Goal: Task Accomplishment & Management: Manage account settings

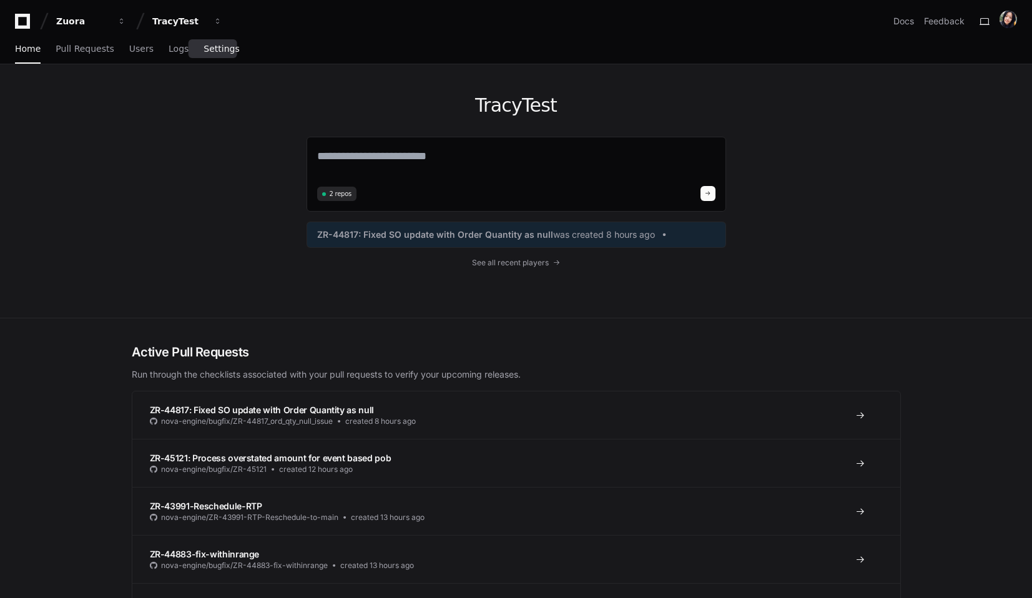
click at [219, 46] on span "Settings" at bounding box center [222, 48] width 36 height 7
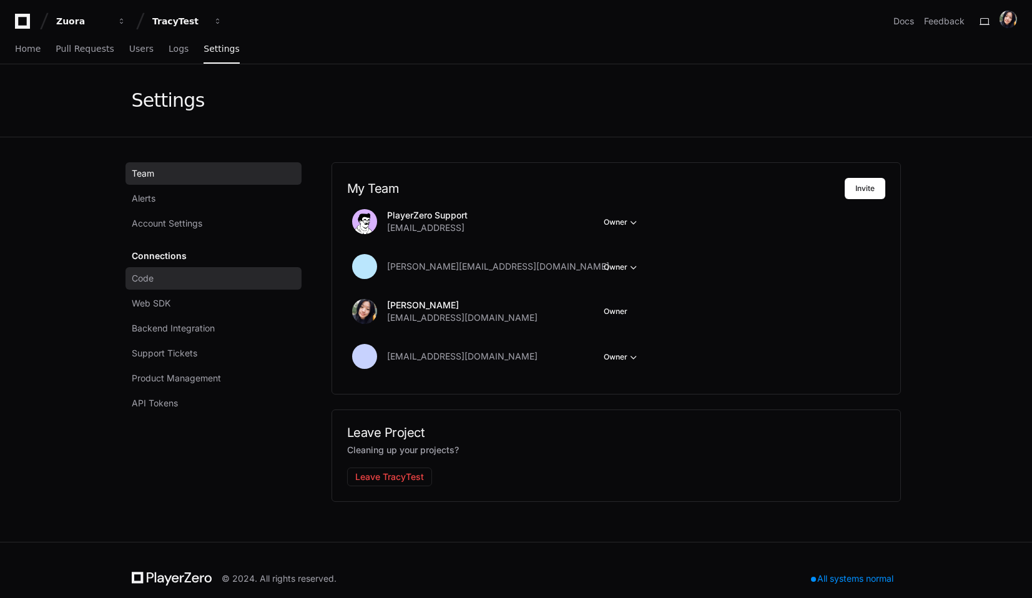
click at [147, 278] on span "Code" at bounding box center [143, 278] width 22 height 12
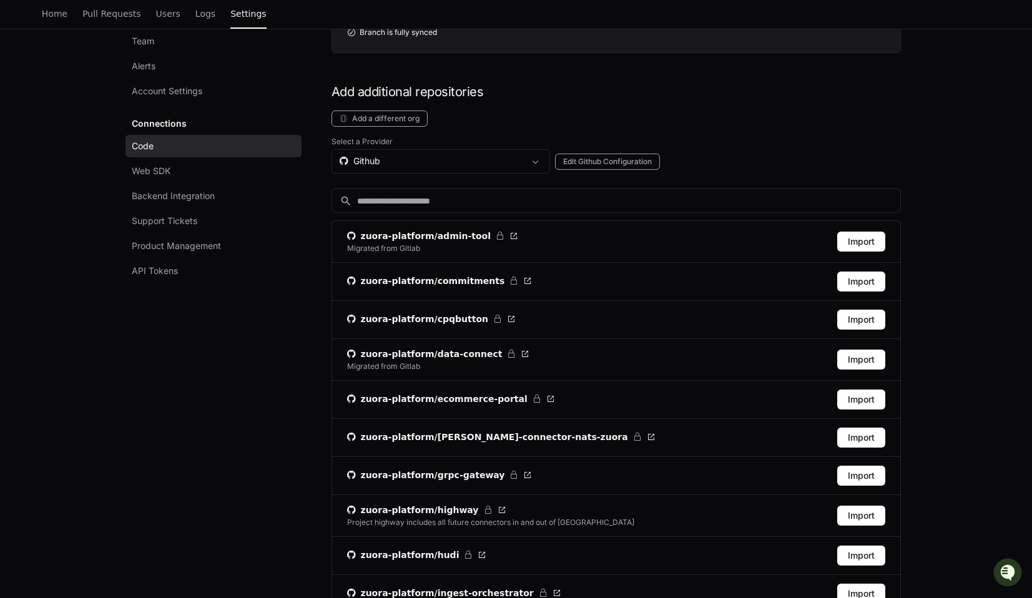
scroll to position [290, 0]
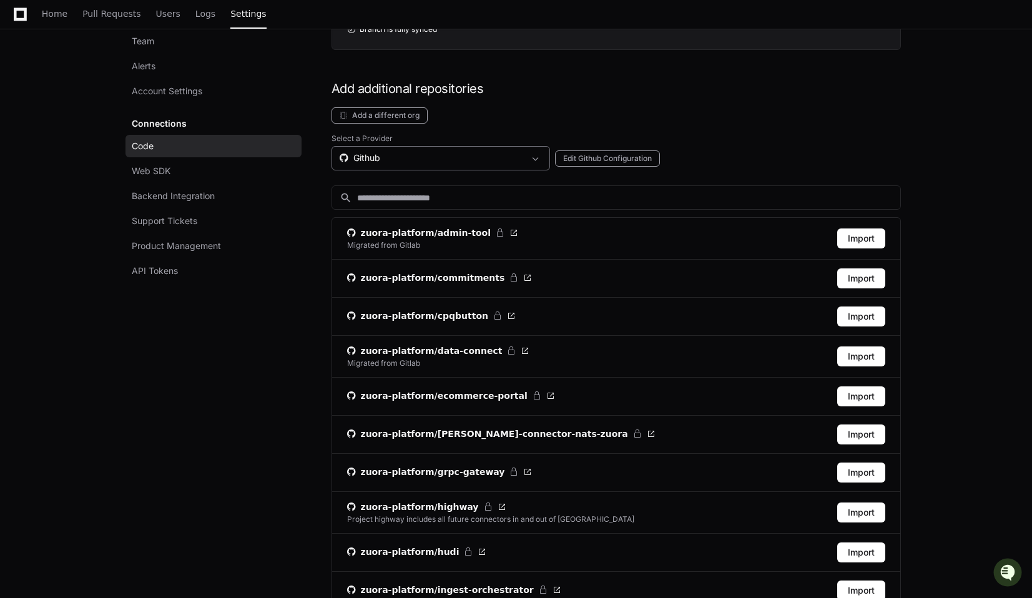
click at [466, 158] on div "Github" at bounding box center [432, 158] width 185 height 12
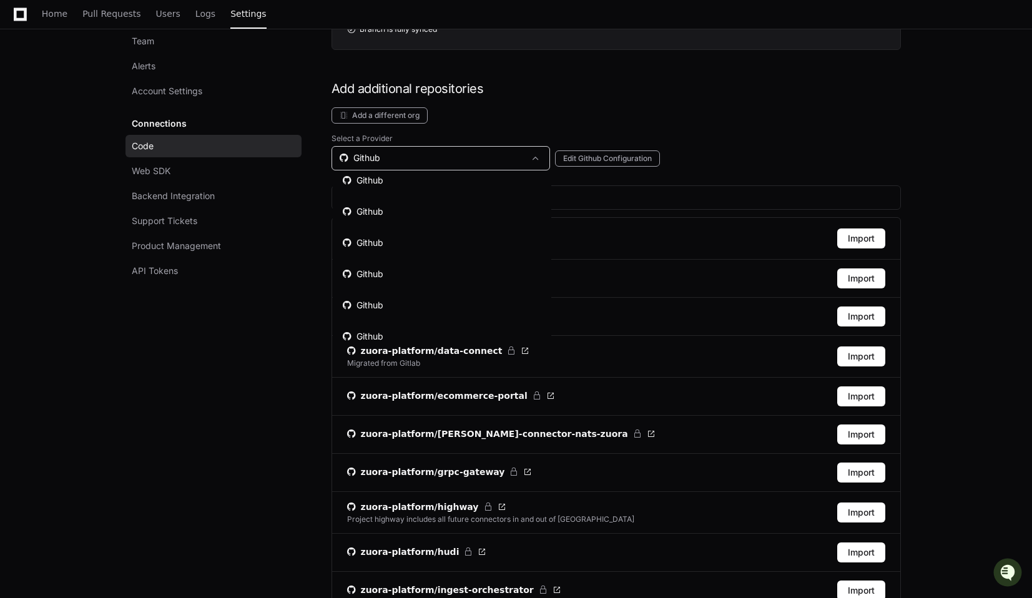
scroll to position [53, 0]
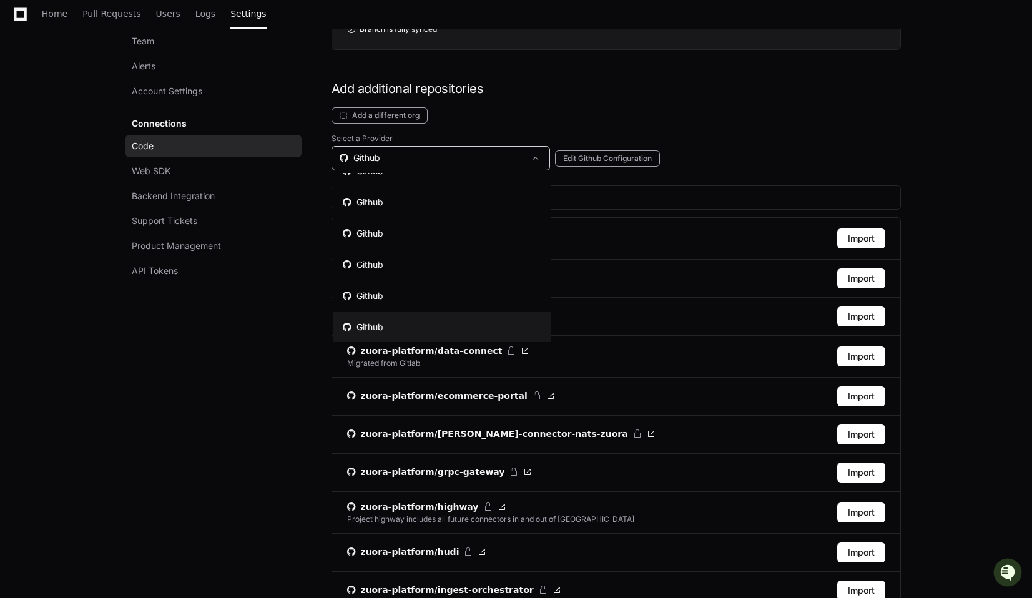
click at [411, 320] on mat-option "Github" at bounding box center [442, 327] width 219 height 30
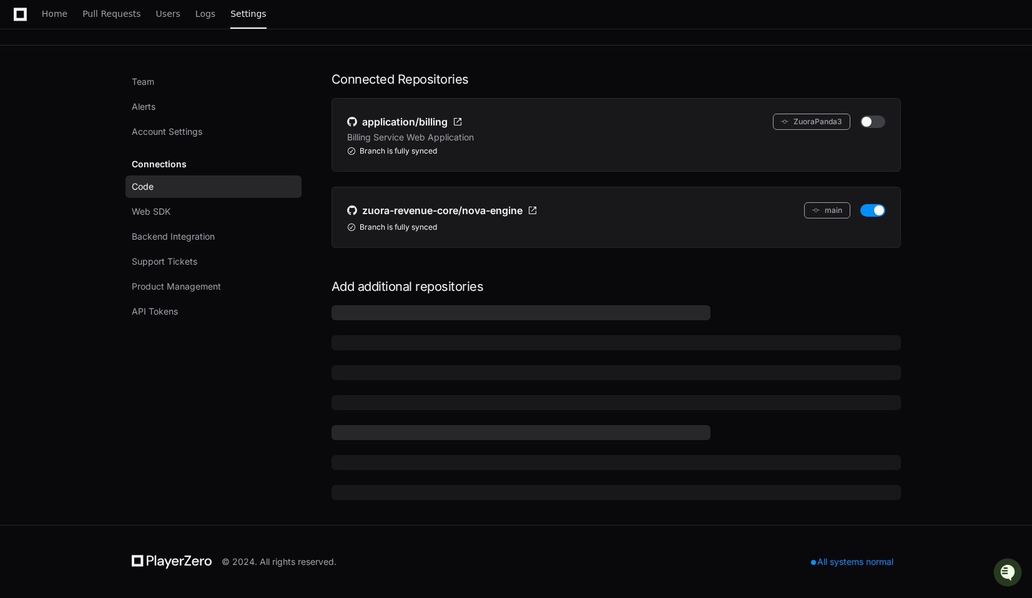
scroll to position [91, 0]
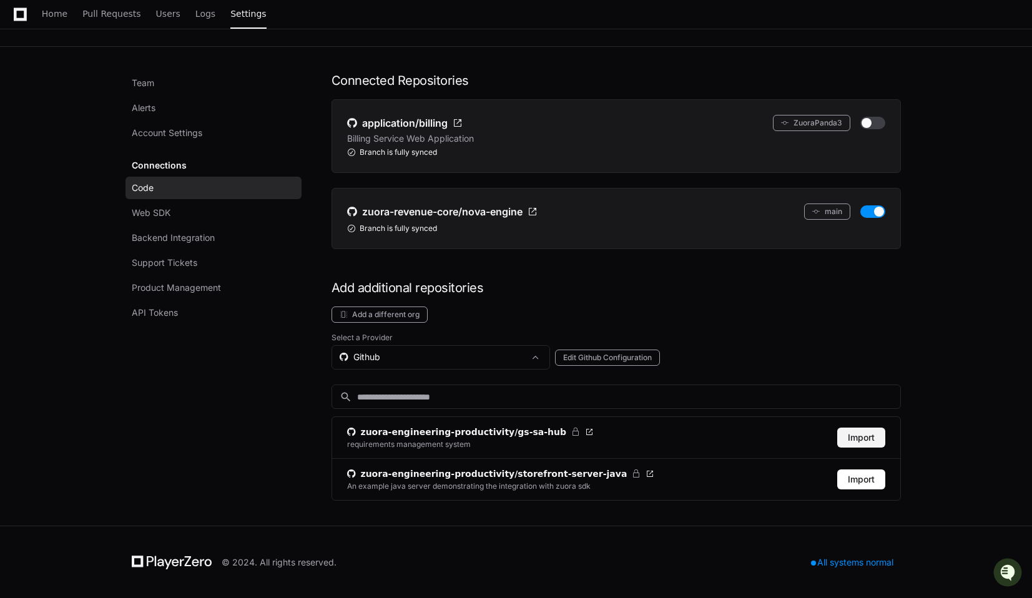
click at [857, 440] on button "Import" at bounding box center [861, 438] width 48 height 20
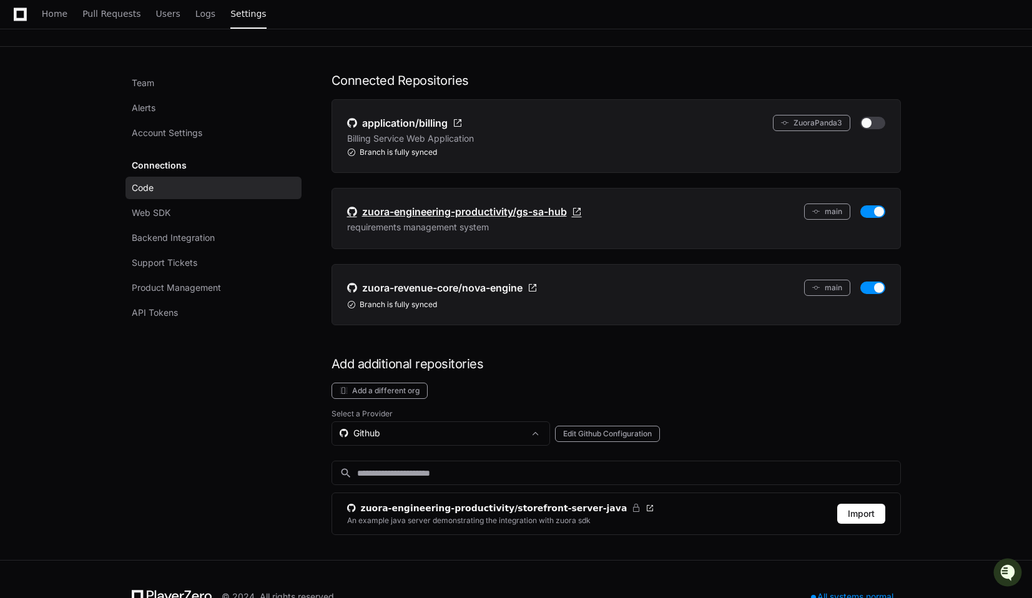
click at [420, 215] on span "zuora-engineering-productivity/gs-sa-hub" at bounding box center [464, 211] width 205 height 15
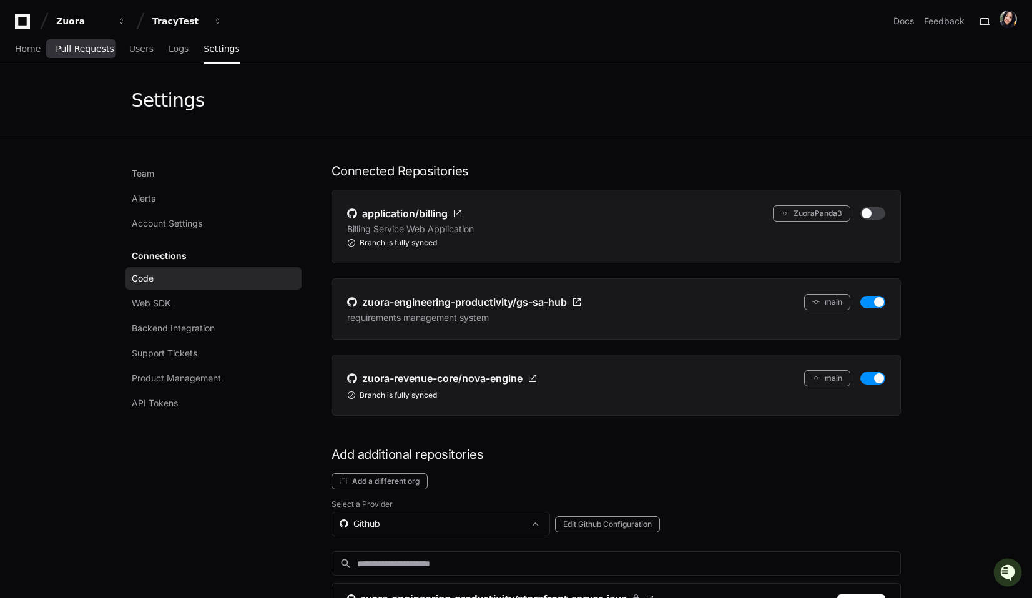
click at [83, 48] on span "Pull Requests" at bounding box center [85, 48] width 58 height 7
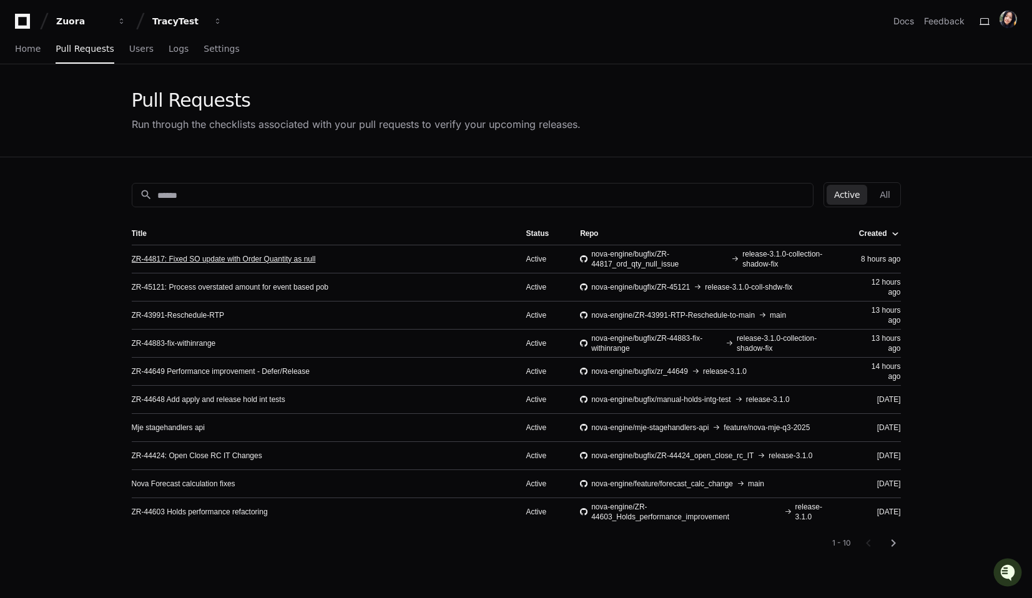
click at [287, 259] on link "ZR-44817: Fixed SO update with Order Quantity as null" at bounding box center [224, 259] width 184 height 10
click at [206, 45] on span "Settings" at bounding box center [222, 48] width 36 height 7
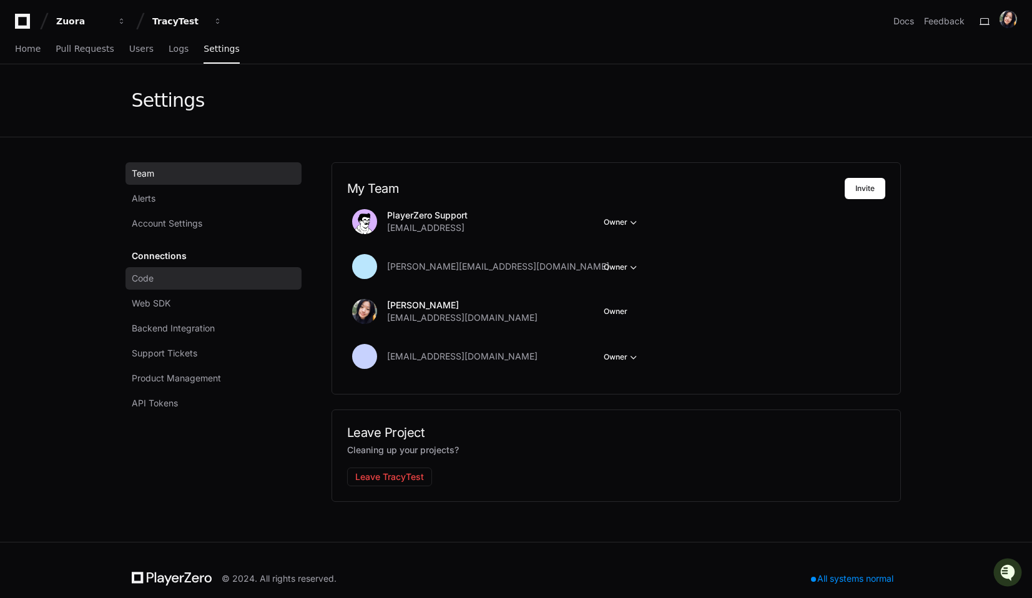
click at [147, 277] on span "Code" at bounding box center [143, 278] width 22 height 12
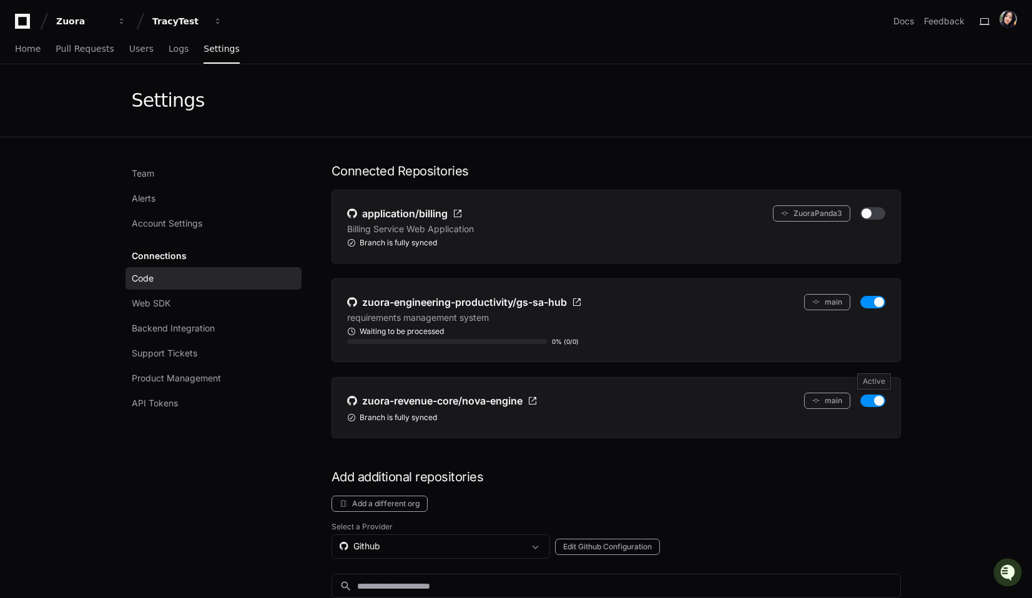
click at [869, 398] on button "button" at bounding box center [873, 401] width 25 height 12
click at [75, 46] on span "Pull Requests" at bounding box center [85, 48] width 58 height 7
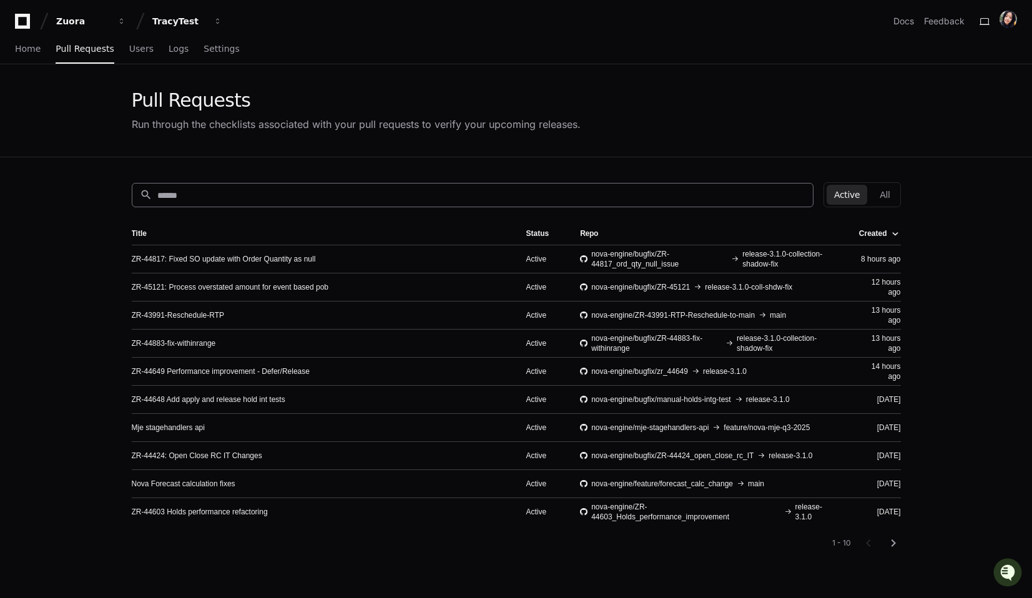
click at [226, 195] on input at bounding box center [481, 195] width 648 height 12
paste input "**********"
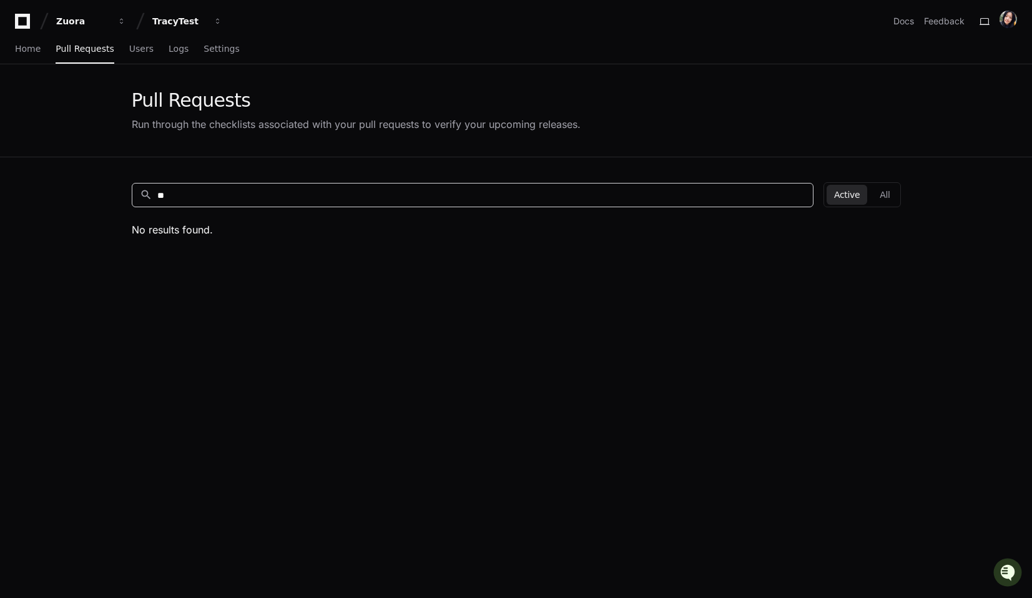
type input "*"
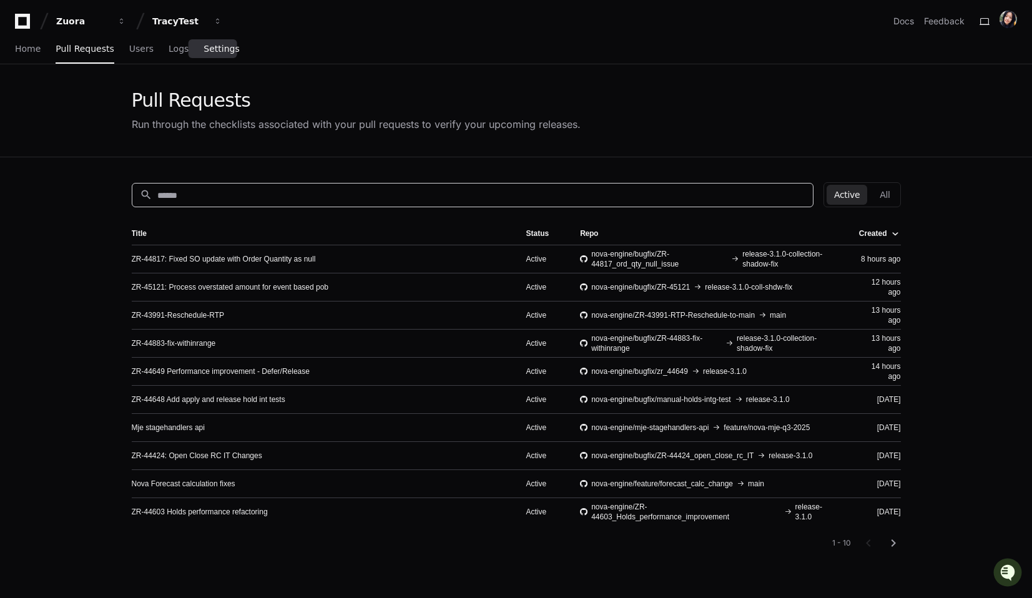
click at [212, 47] on span "Settings" at bounding box center [222, 48] width 36 height 7
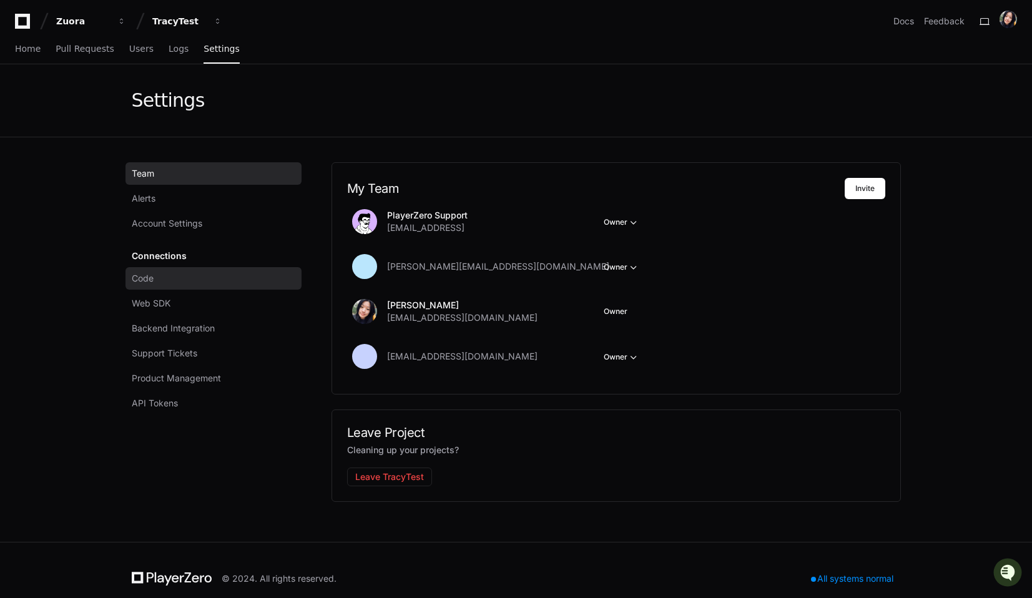
click at [151, 283] on span "Code" at bounding box center [143, 278] width 22 height 12
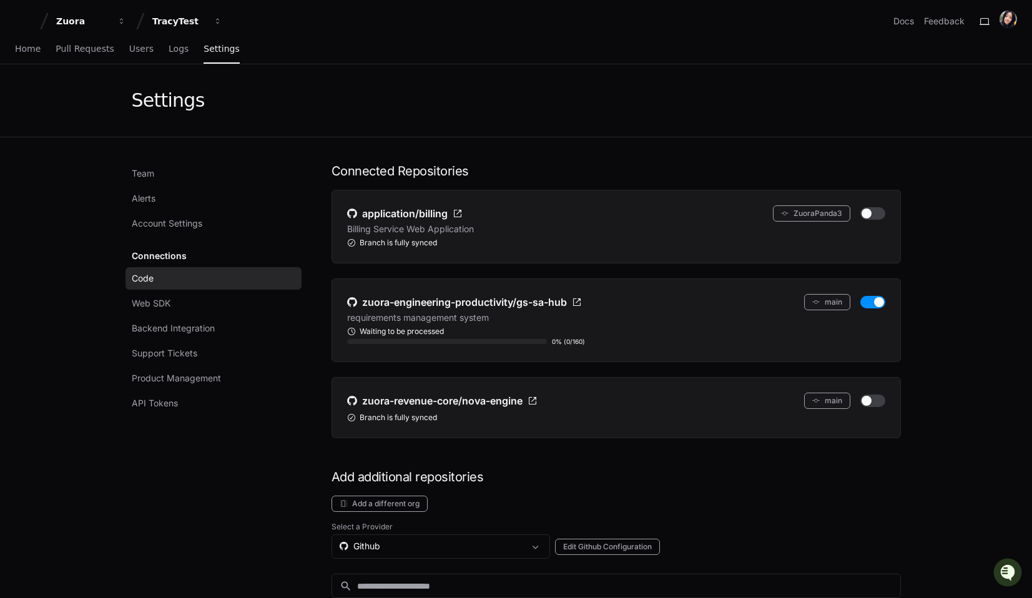
scroll to position [154, 0]
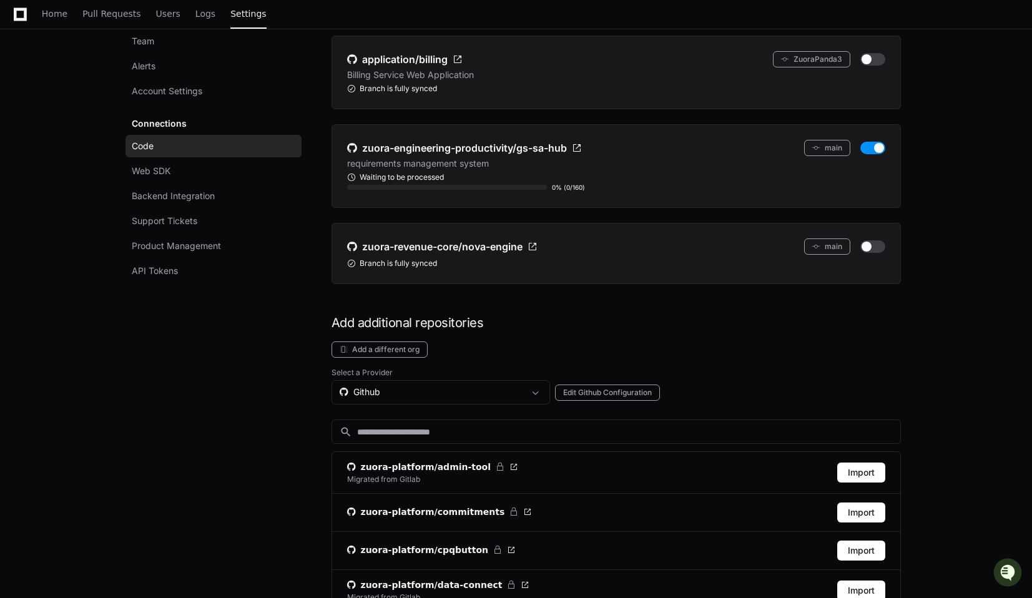
click at [104, 12] on span "Pull Requests" at bounding box center [111, 13] width 58 height 7
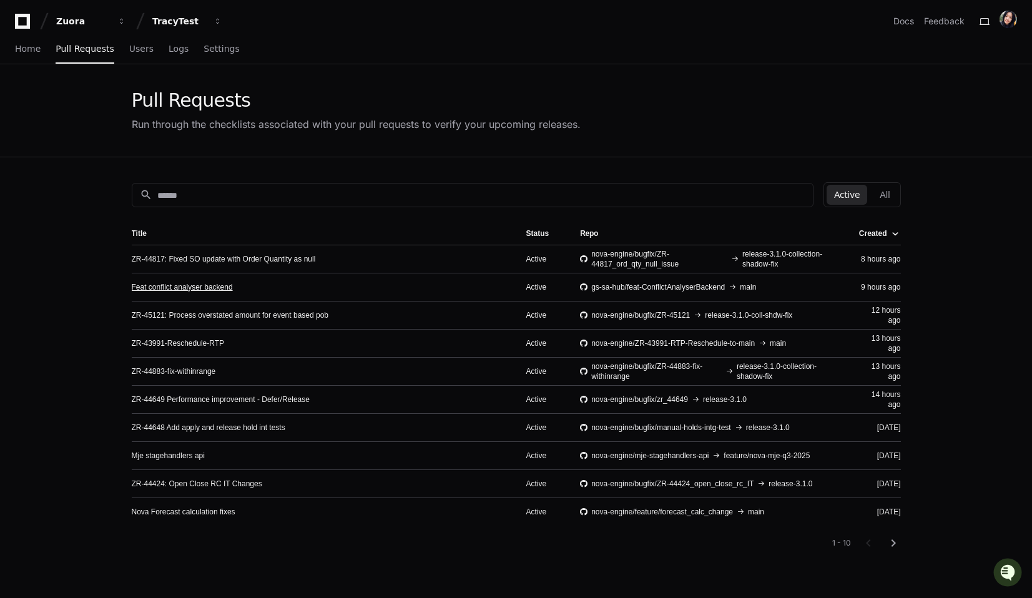
click at [159, 285] on link "Feat conflict analyser backend" at bounding box center [182, 287] width 101 height 10
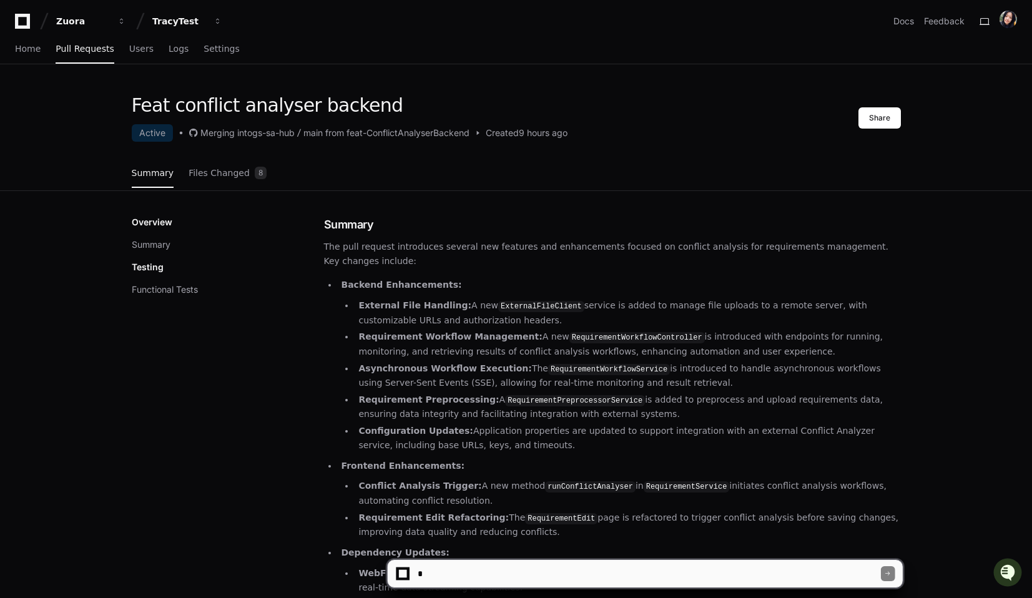
click at [503, 91] on div "Zuora TracyTest Docs Feedback Home Pull Requests Users Logs Settings Feat confl…" at bounding box center [516, 555] width 1032 height 1110
